Goal: Information Seeking & Learning: Learn about a topic

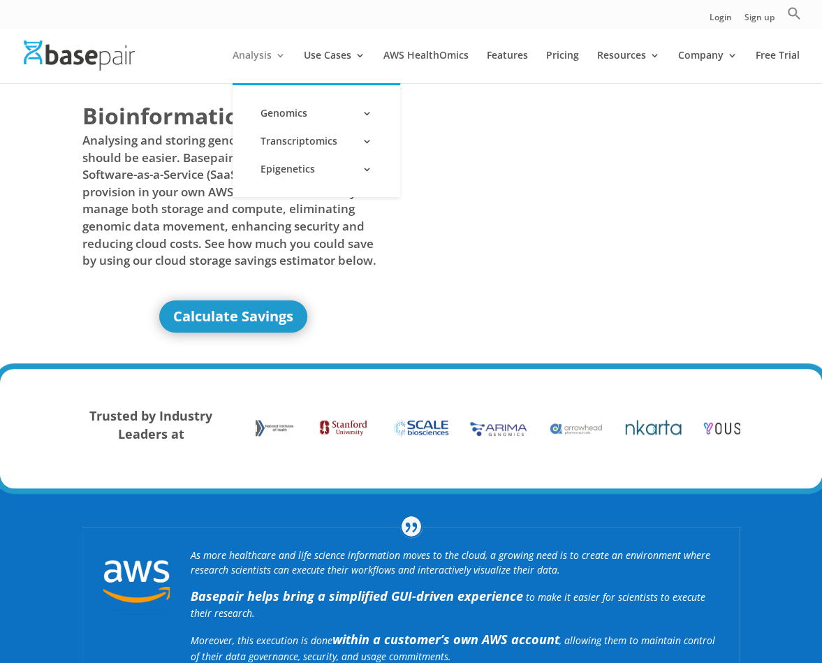
click at [267, 59] on link "Analysis" at bounding box center [259, 66] width 53 height 33
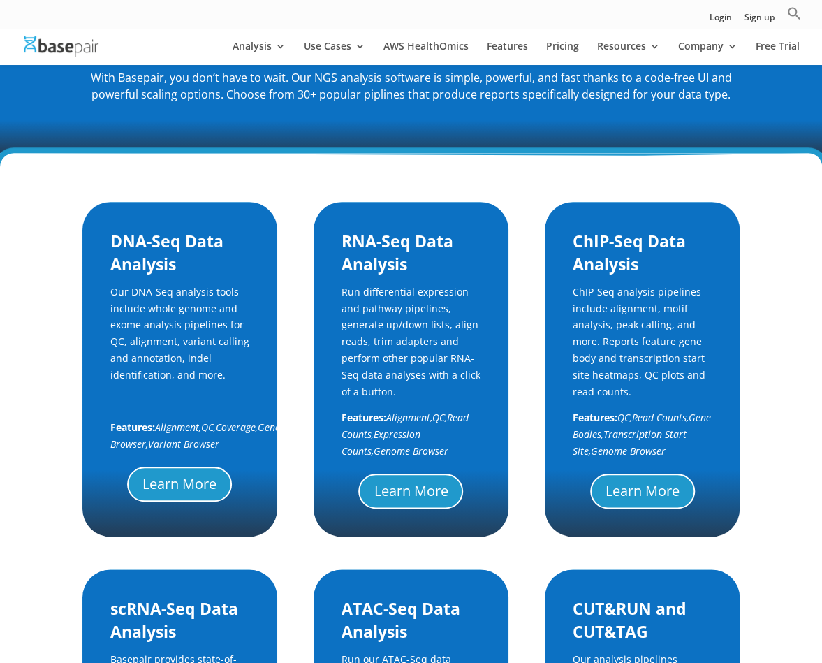
scroll to position [559, 0]
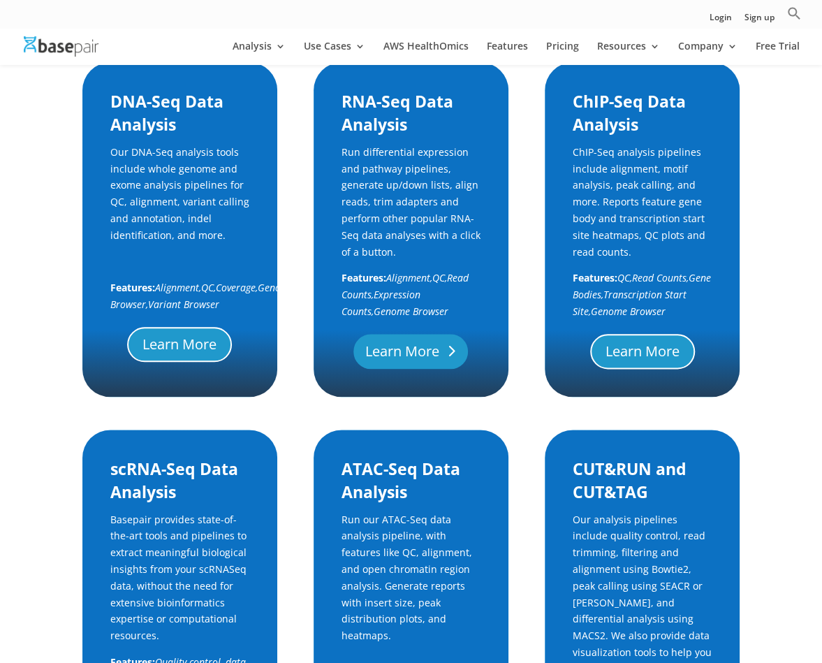
click at [425, 352] on link "Learn More" at bounding box center [410, 351] width 115 height 35
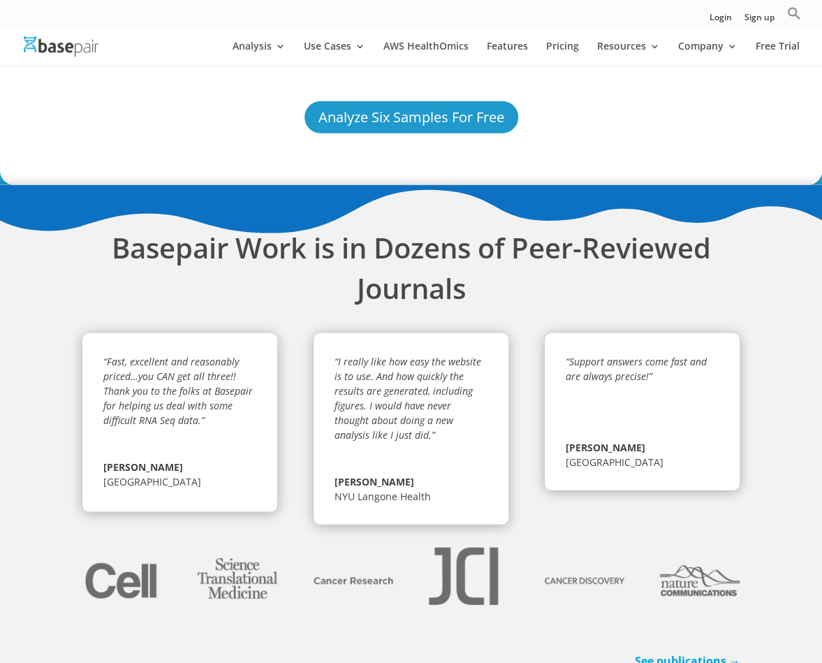
scroll to position [4189, 0]
